Goal: Information Seeking & Learning: Compare options

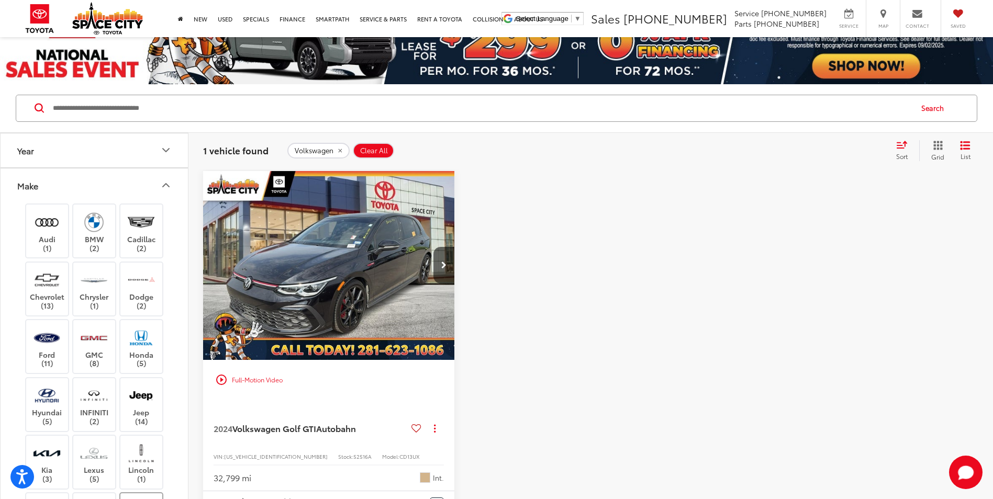
scroll to position [314, 0]
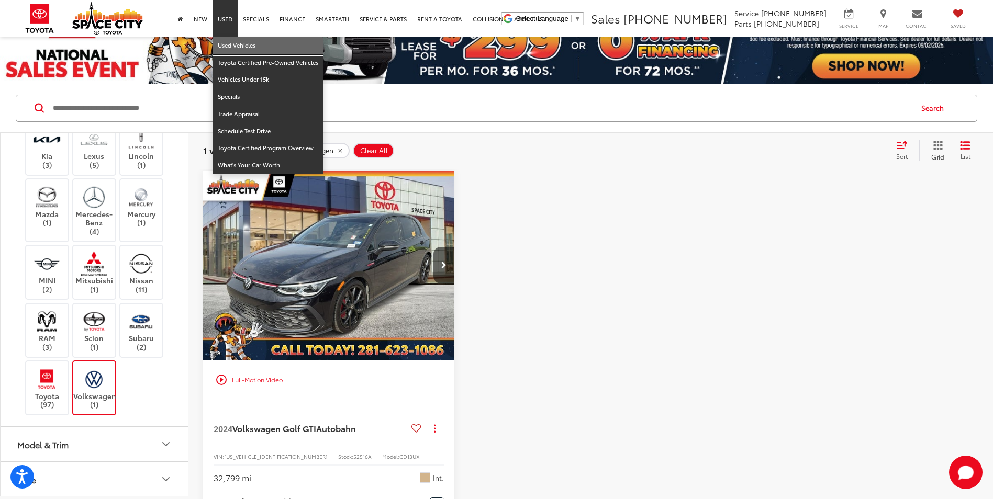
click at [230, 46] on link "Used Vehicles" at bounding box center [268, 45] width 111 height 17
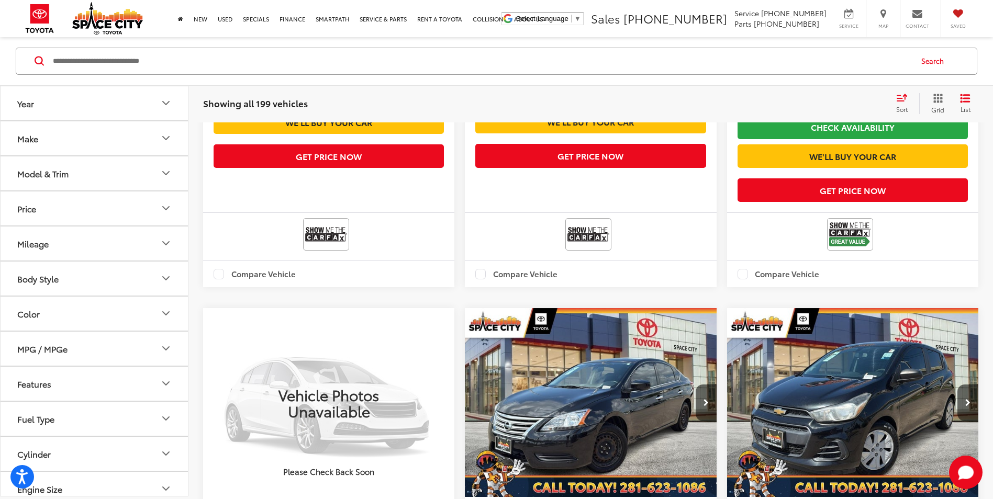
scroll to position [471, 0]
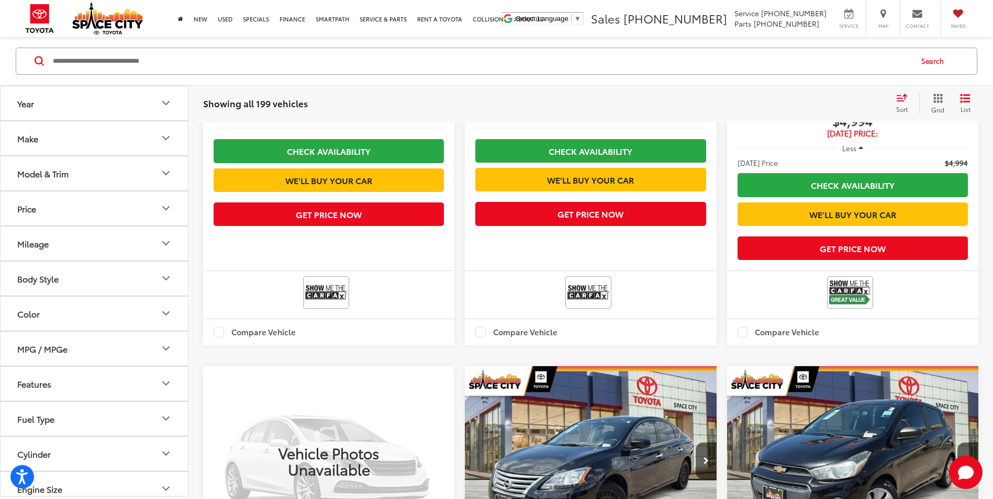
drag, startPoint x: 117, startPoint y: 165, endPoint x: 123, endPoint y: 175, distance: 11.3
click at [117, 165] on button "Model & Trim" at bounding box center [95, 173] width 188 height 34
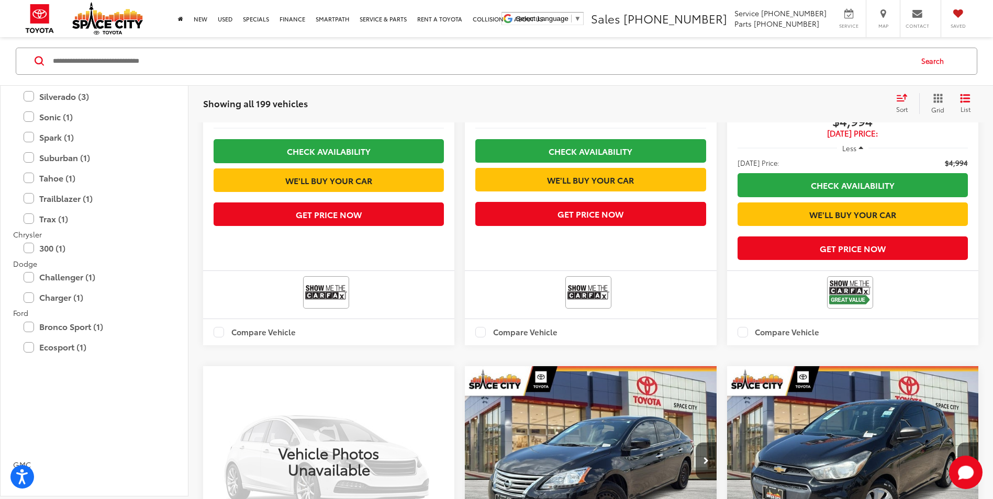
scroll to position [157, 0]
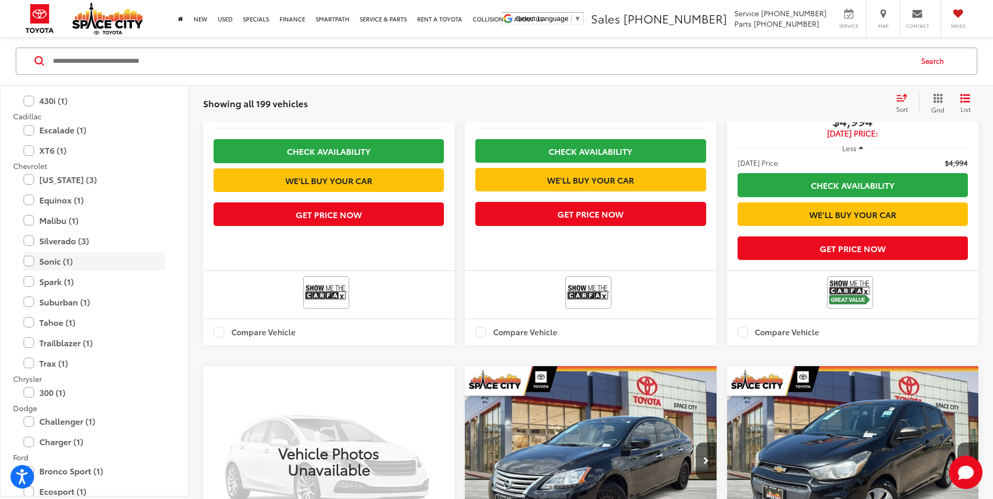
click at [42, 263] on label "Sonic (1)" at bounding box center [94, 261] width 141 height 18
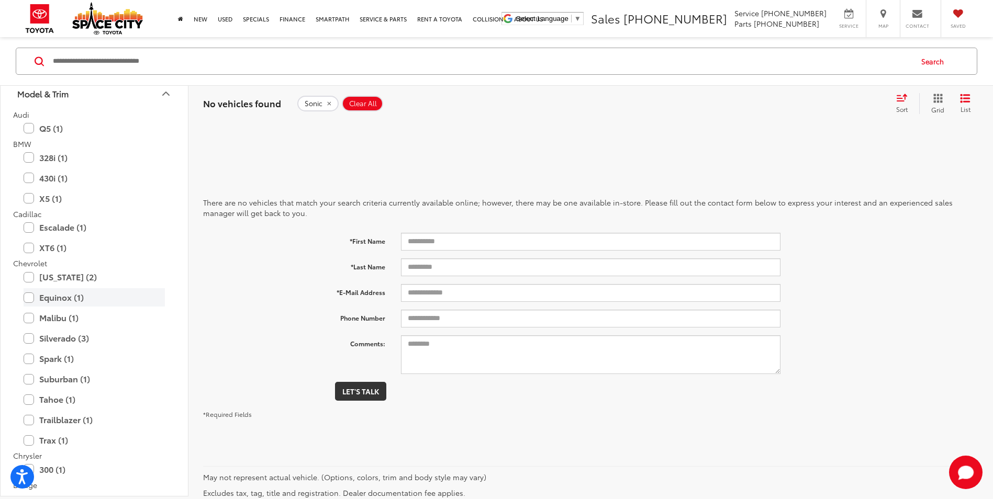
scroll to position [122, 0]
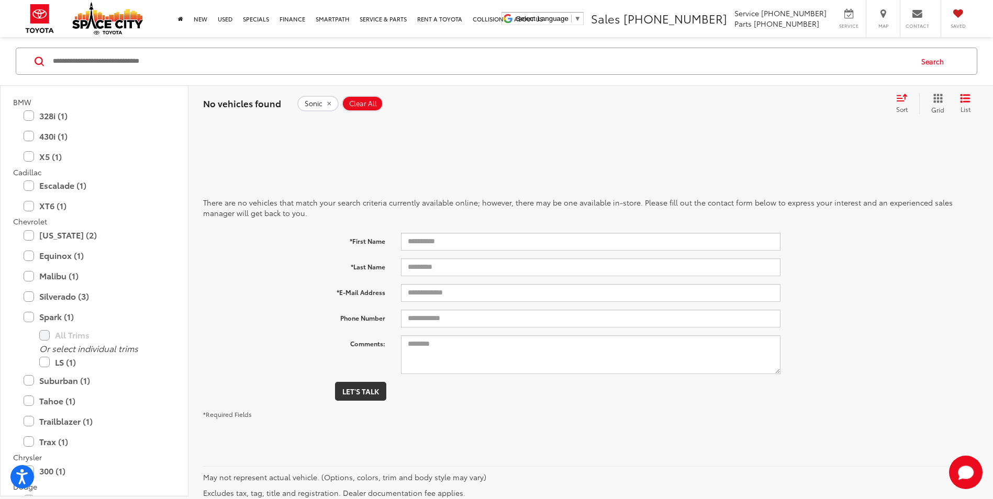
scroll to position [157, 0]
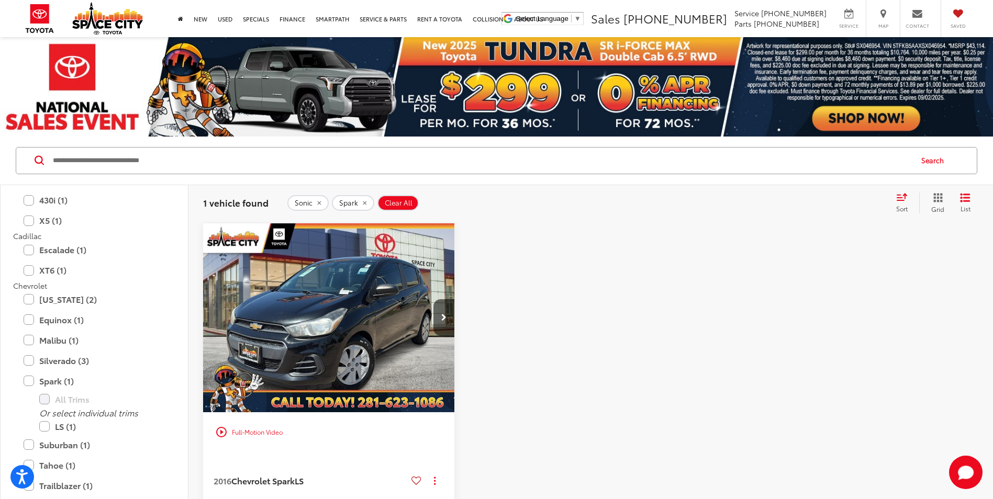
click at [319, 199] on button "Sonic" at bounding box center [307, 203] width 41 height 16
drag, startPoint x: 323, startPoint y: 203, endPoint x: 298, endPoint y: 213, distance: 26.5
click at [322, 203] on button "Spark" at bounding box center [308, 203] width 42 height 16
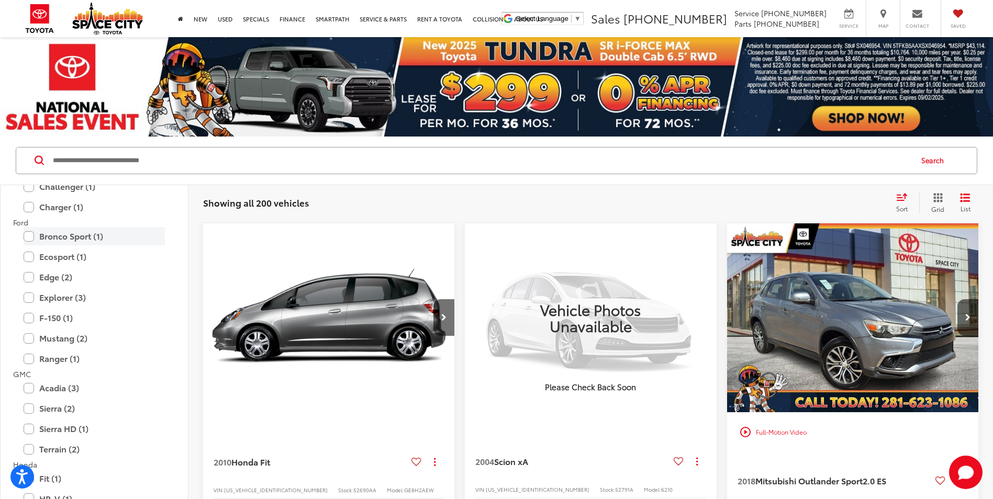
scroll to position [366, 0]
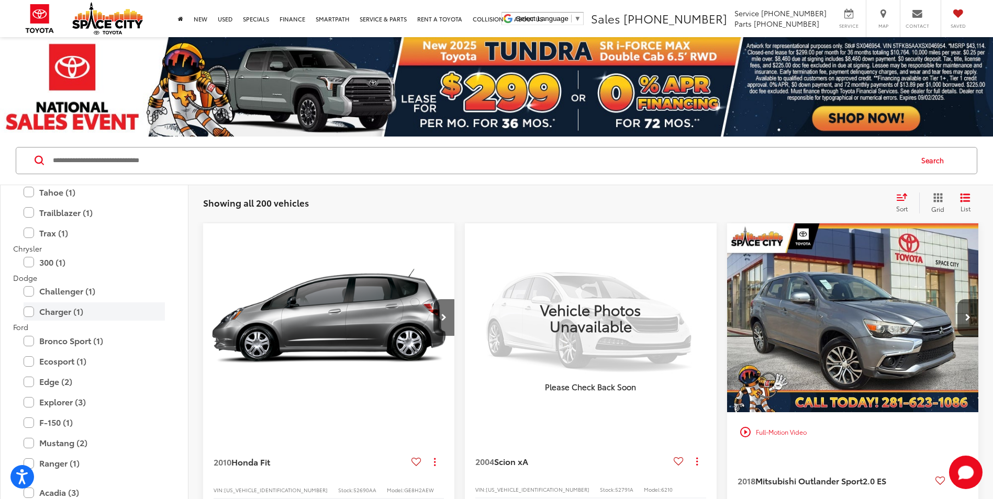
click at [51, 312] on label "Charger (1)" at bounding box center [94, 312] width 141 height 18
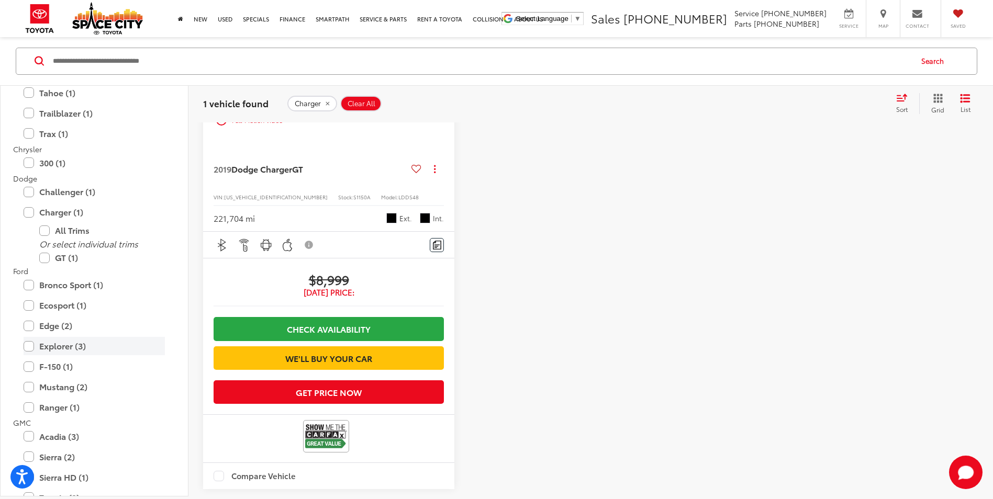
scroll to position [209, 0]
